Goal: Task Accomplishment & Management: Use online tool/utility

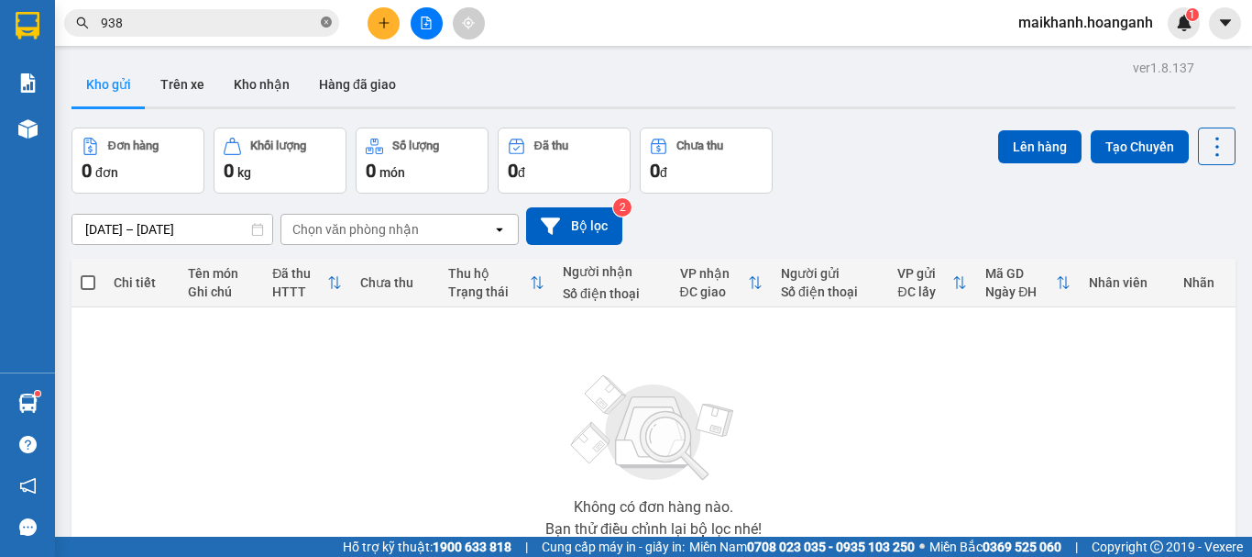
click at [328, 22] on icon "close-circle" at bounding box center [326, 22] width 11 height 11
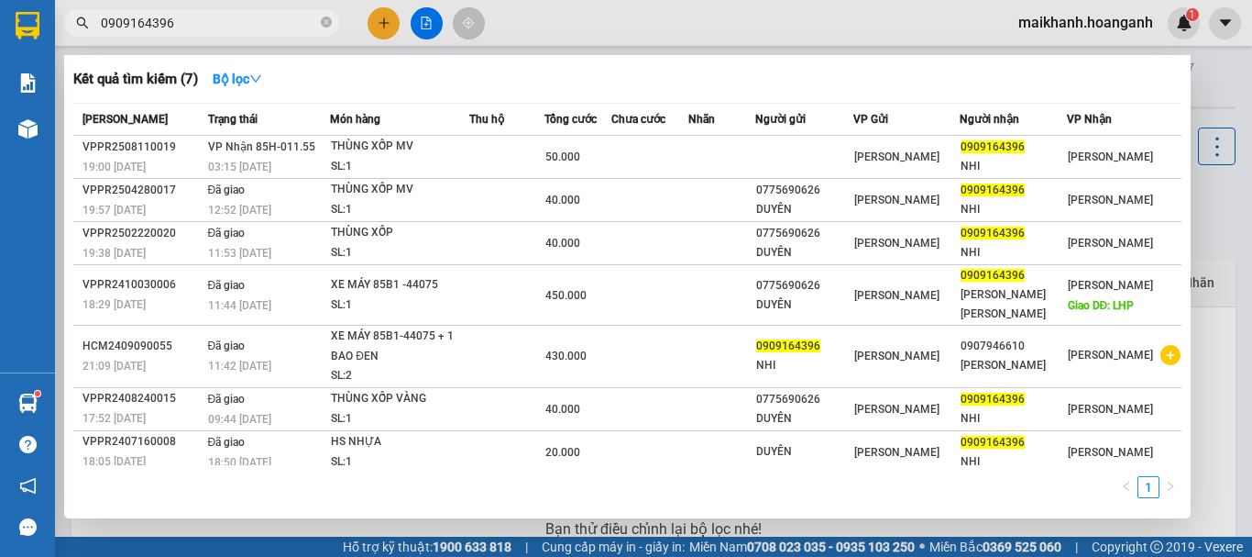
type input "0909164396"
click at [373, 150] on div "THÙNG XỐP MV" at bounding box center [400, 147] width 138 height 20
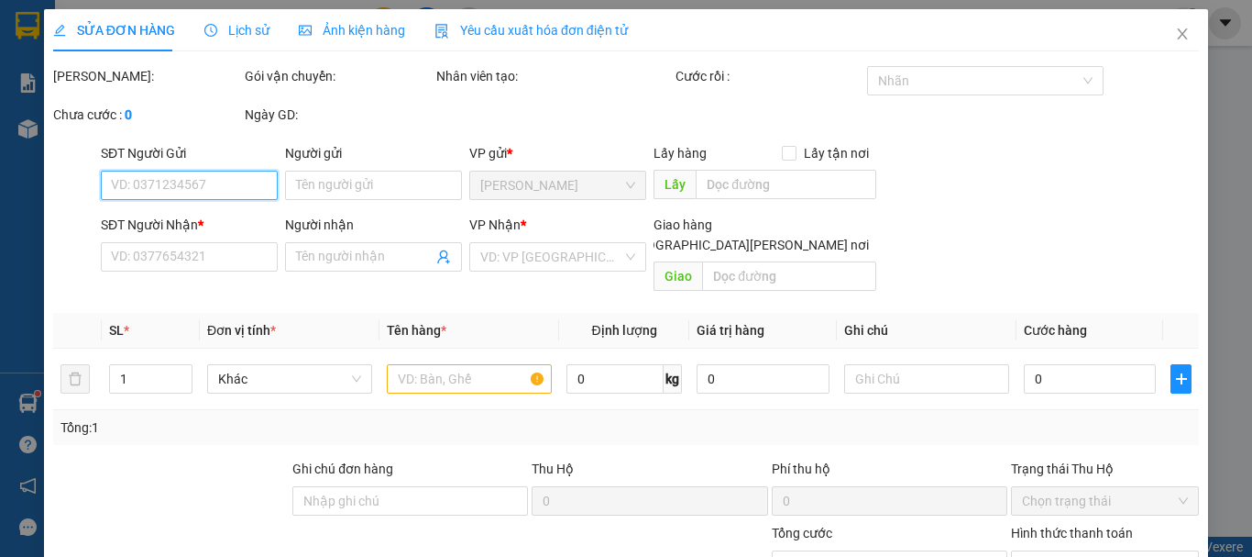
type input "0909164396"
type input "NHI"
type input "50.000"
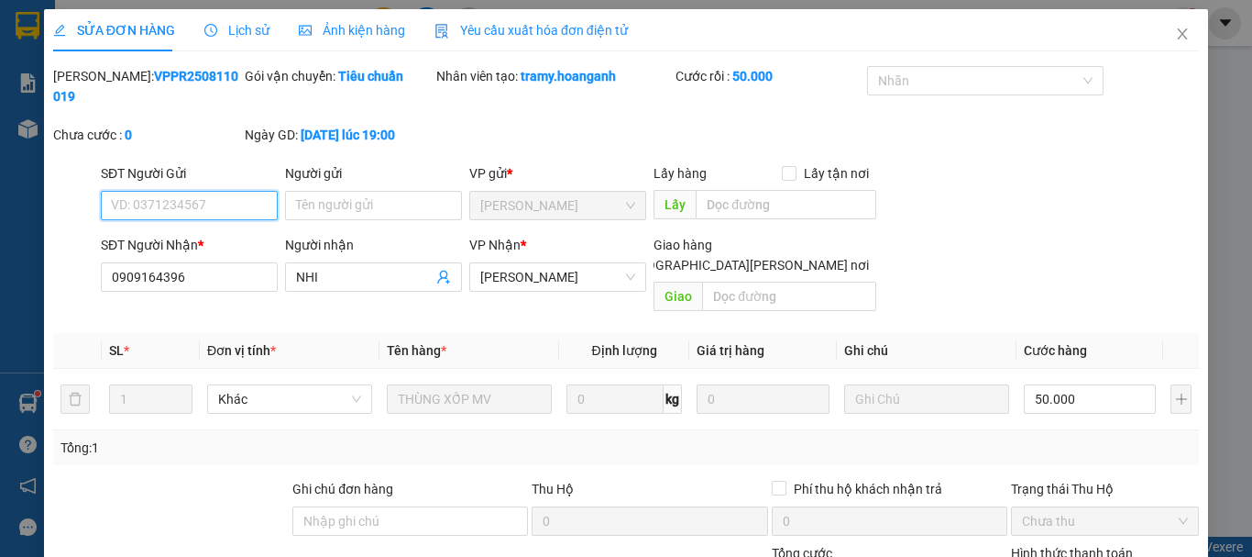
scroll to position [182, 0]
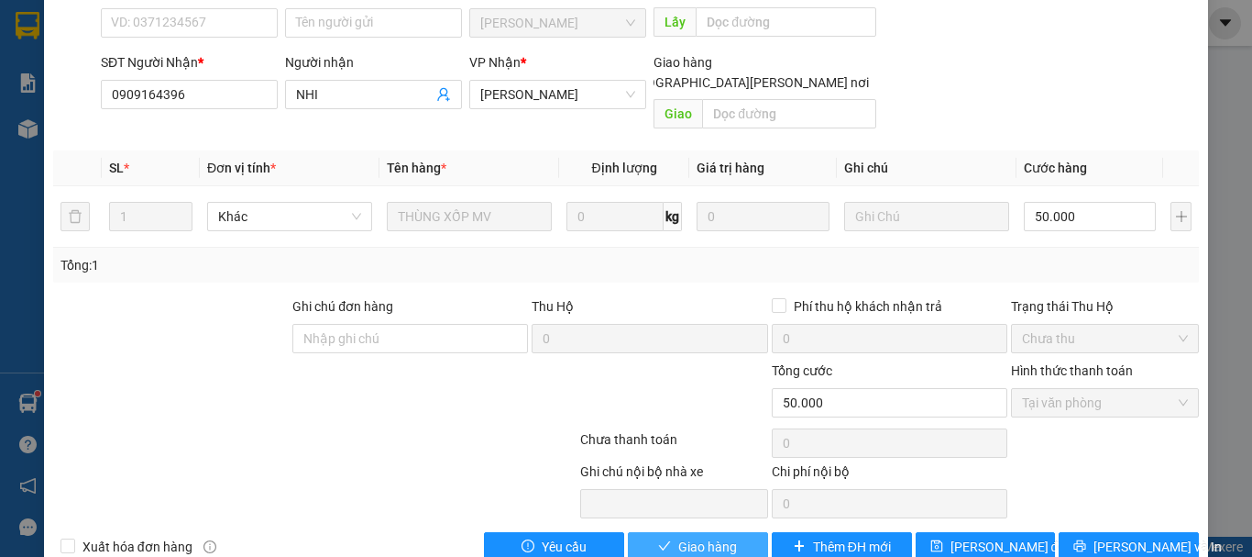
click at [696, 536] on span "Giao hàng" at bounding box center [707, 546] width 59 height 20
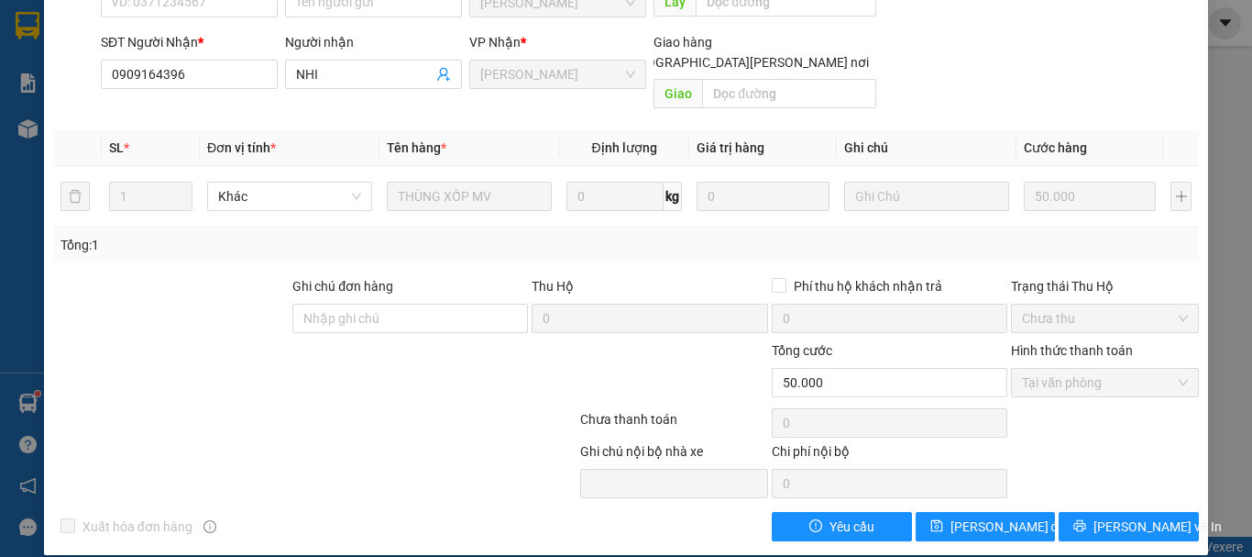
scroll to position [0, 0]
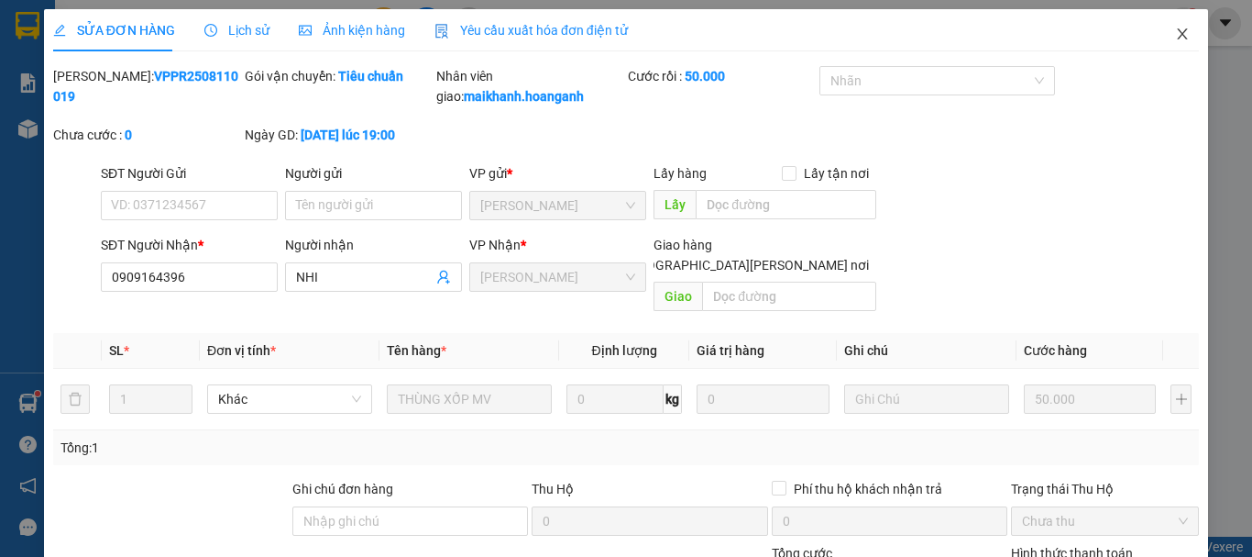
click at [1178, 32] on icon "close" at bounding box center [1183, 33] width 10 height 11
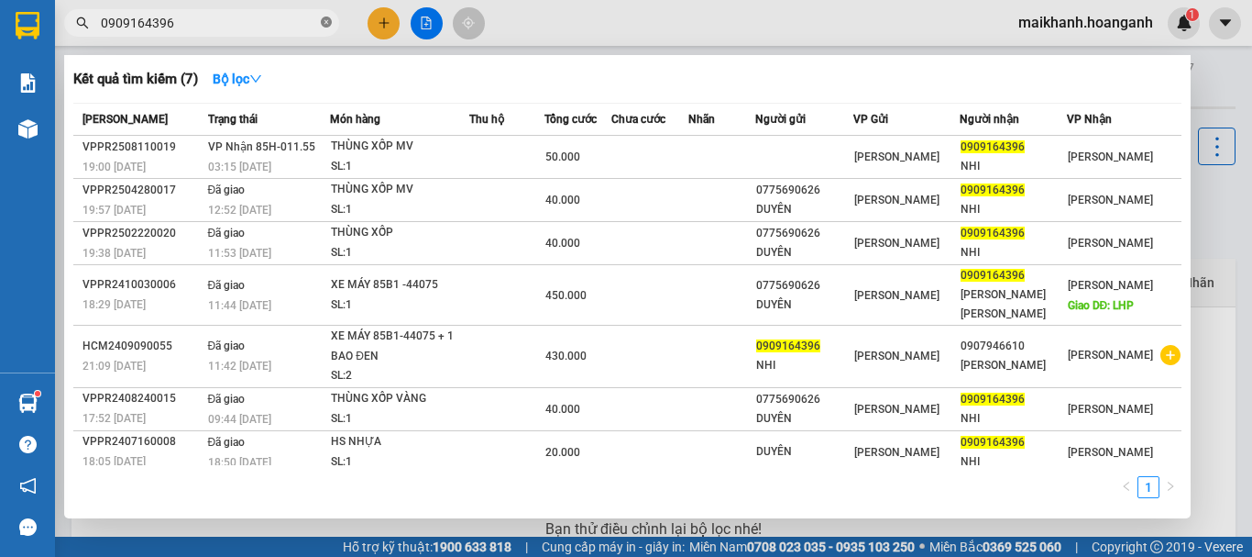
click at [324, 25] on icon "close-circle" at bounding box center [326, 22] width 11 height 11
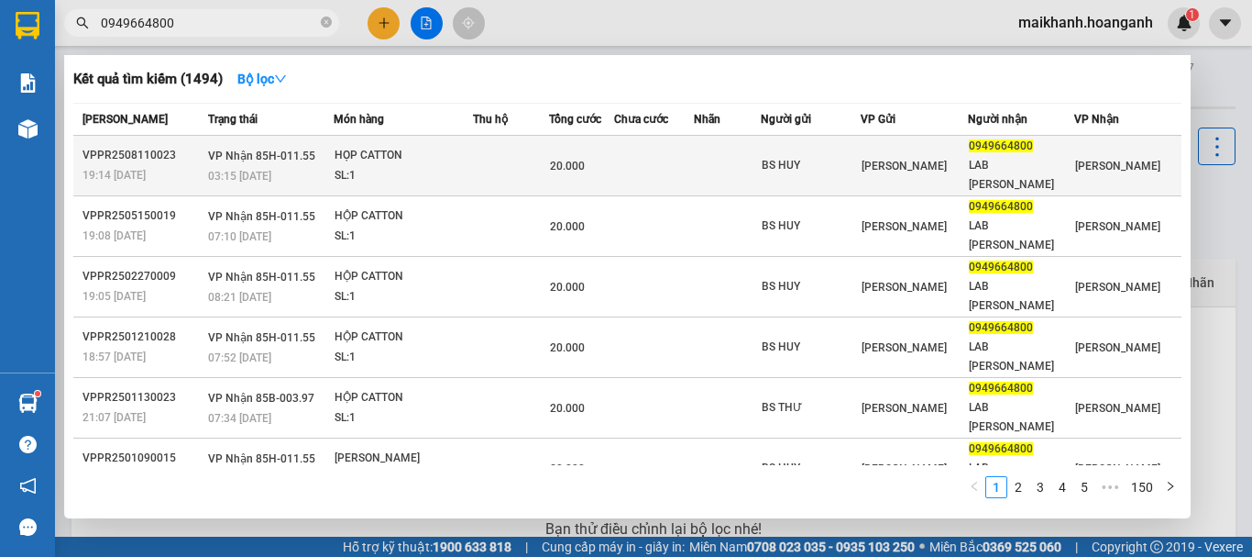
type input "0949664800"
click at [334, 156] on td "[PERSON_NAME] 85H-011.55 03:15 [DATE]" at bounding box center [269, 166] width 130 height 61
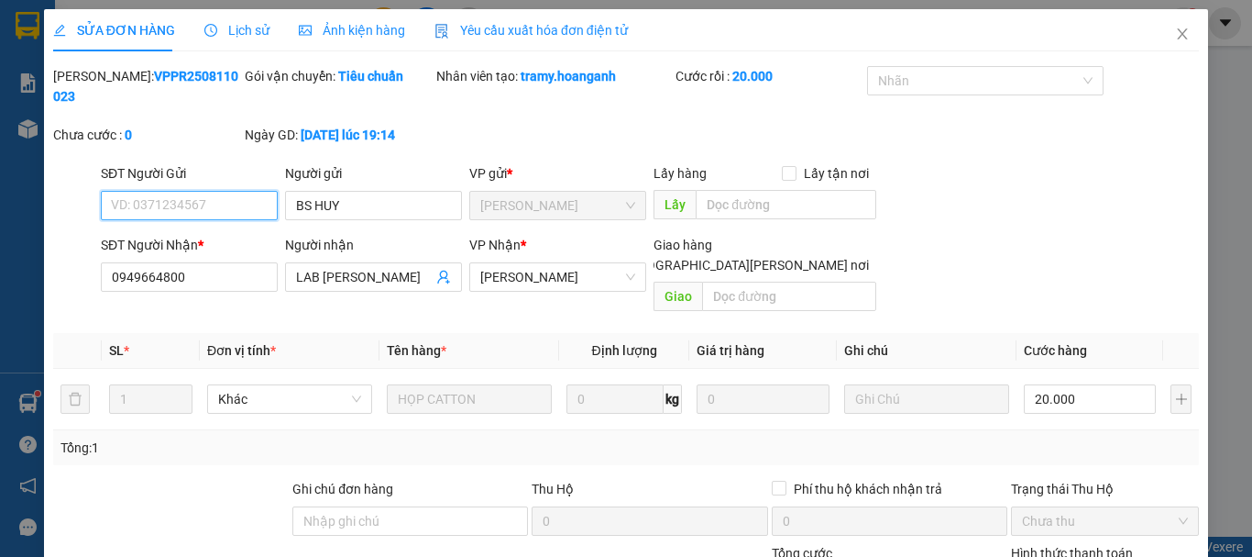
type input "BS HUY"
type input "0949664800"
type input "LAB [PERSON_NAME]"
type input "20.000"
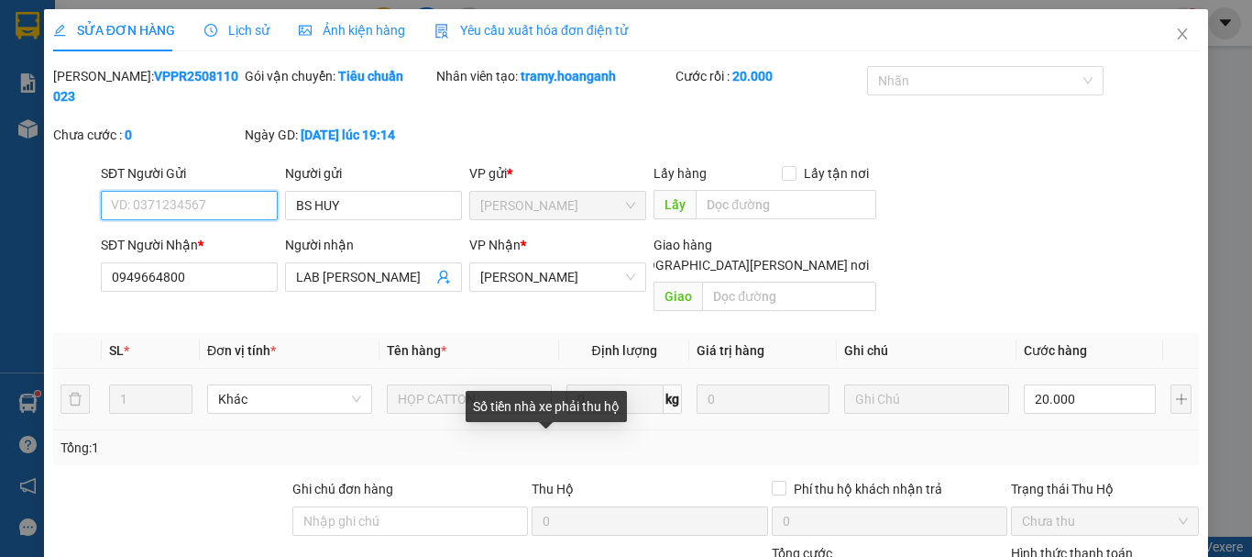
scroll to position [182, 0]
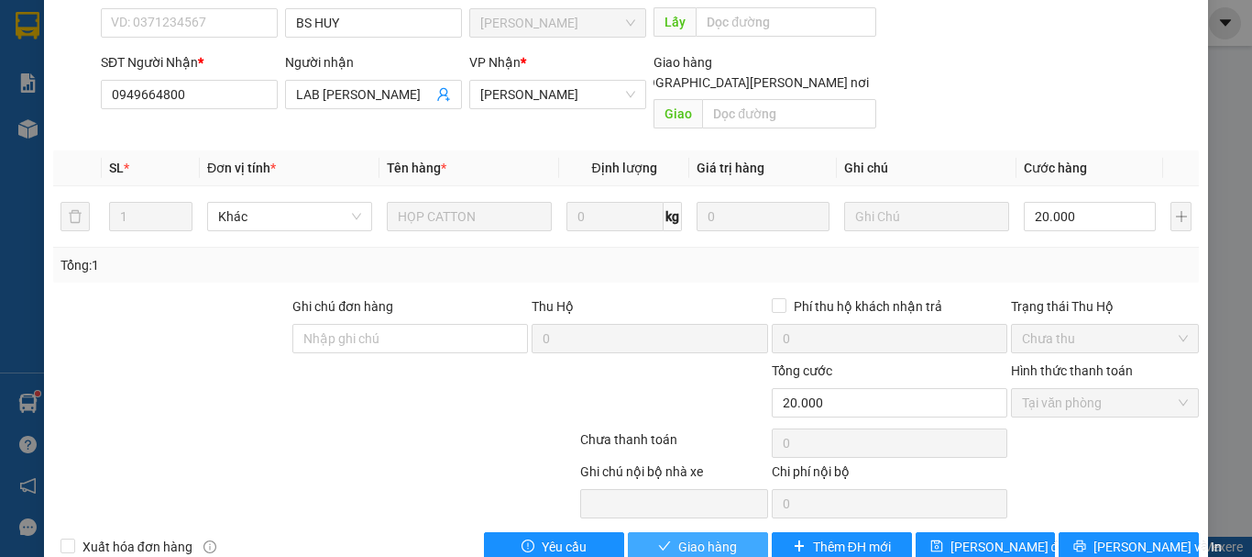
click at [684, 536] on span "Giao hàng" at bounding box center [707, 546] width 59 height 20
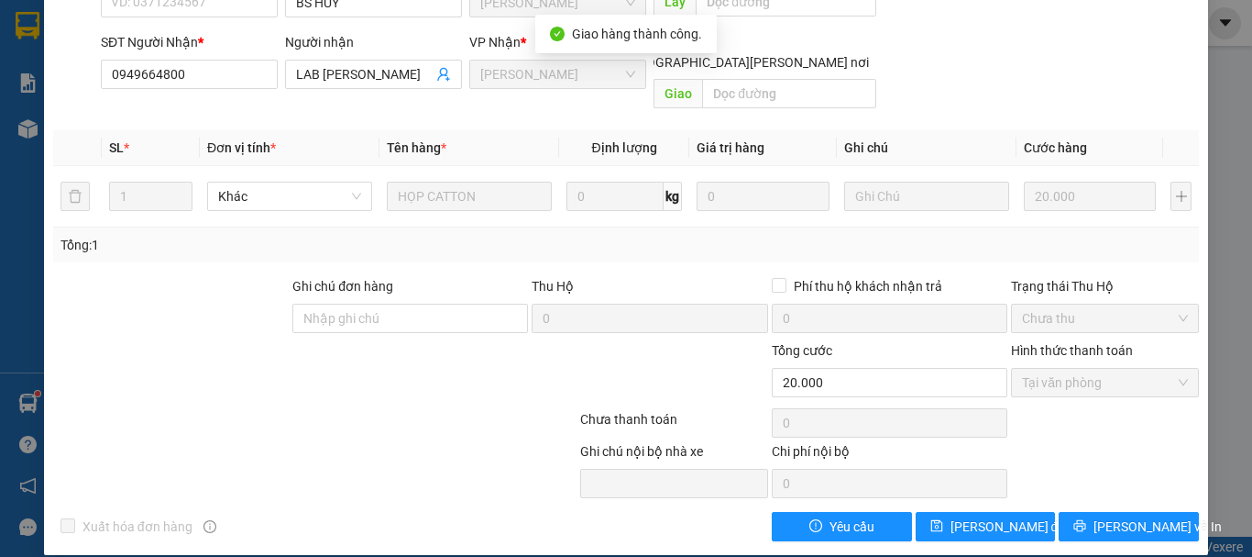
scroll to position [0, 0]
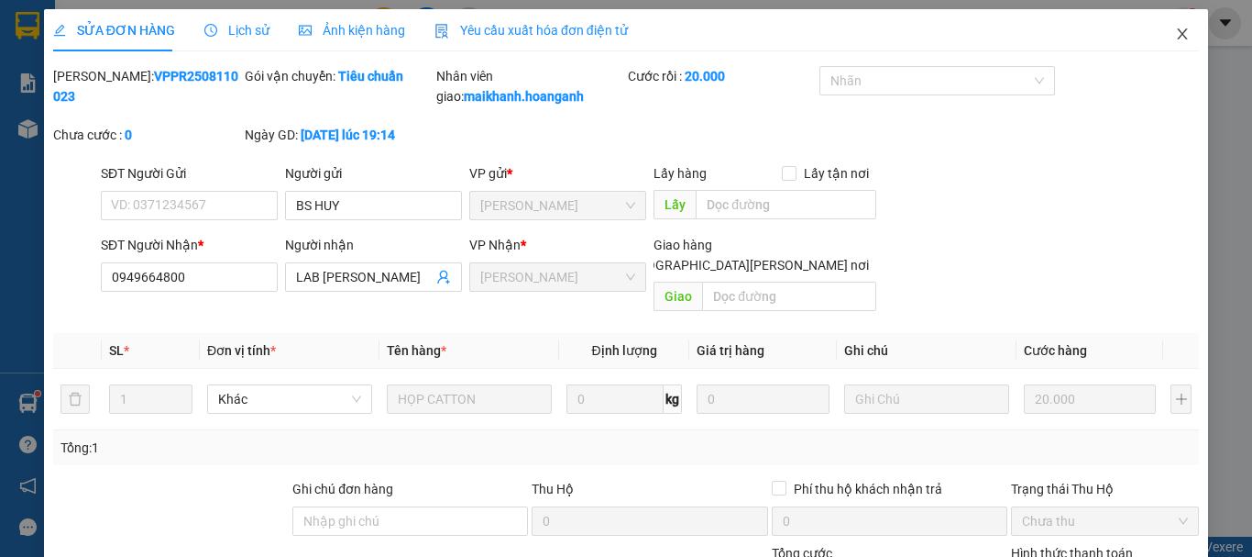
click at [1175, 39] on icon "close" at bounding box center [1182, 34] width 15 height 15
